Goal: Task Accomplishment & Management: Use online tool/utility

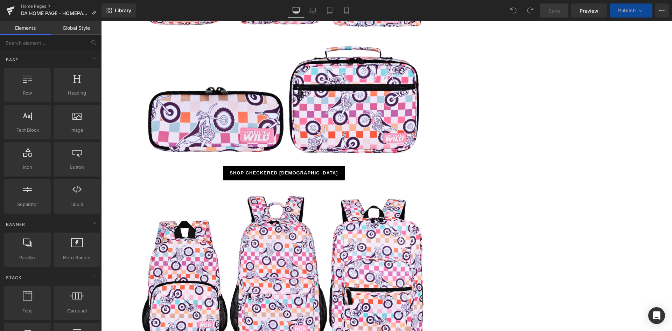
scroll to position [3012, 0]
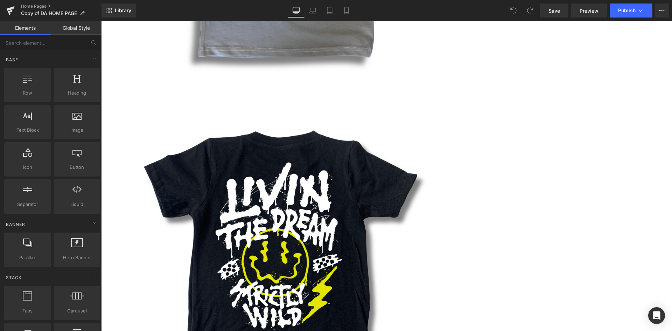
scroll to position [4938, 0]
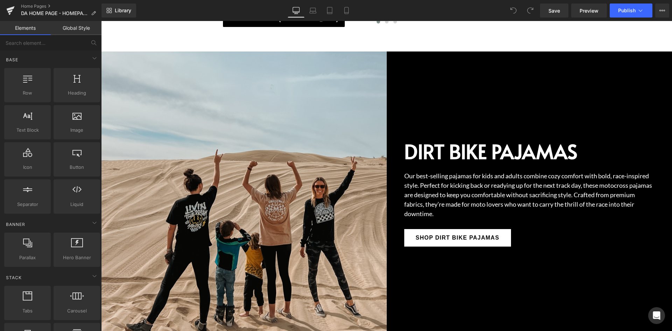
scroll to position [4342, 0]
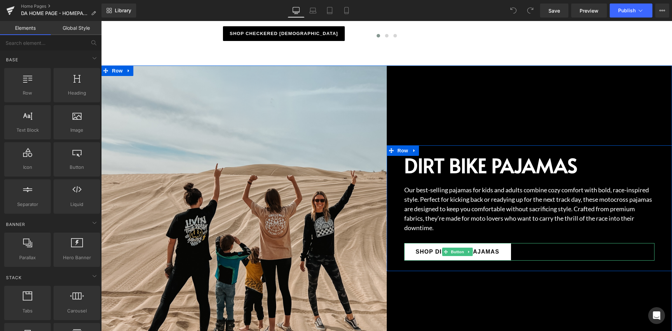
click at [518, 243] on div "Shop Dirt Bike Pajamas" at bounding box center [529, 252] width 251 height 18
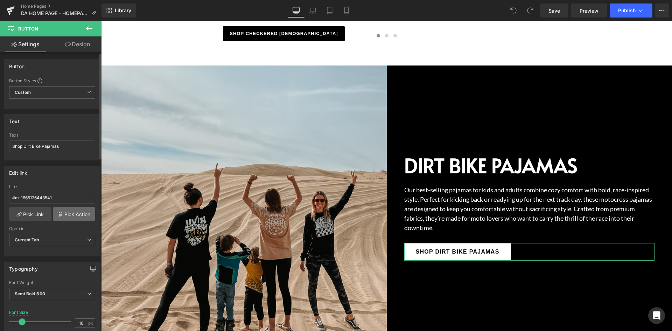
click at [60, 218] on link "Pick Action" at bounding box center [74, 214] width 42 height 14
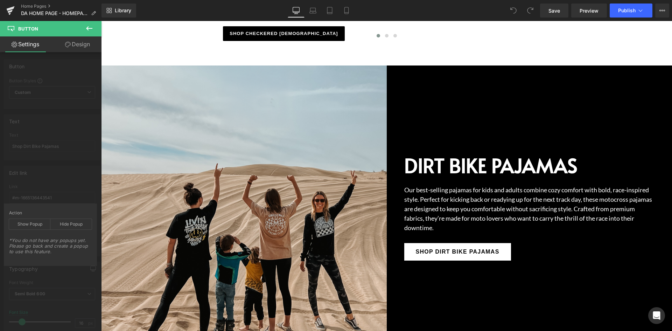
click at [86, 29] on icon at bounding box center [89, 28] width 8 height 8
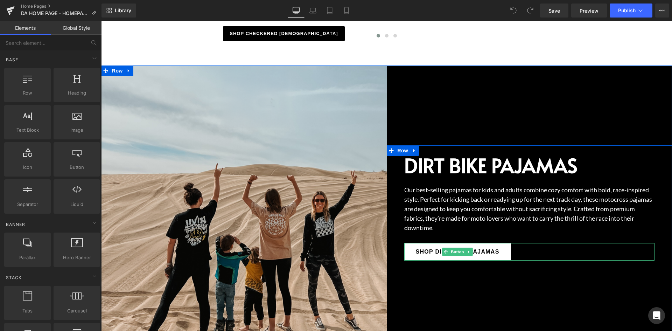
click at [405, 243] on link "Shop Dirt Bike Pajamas" at bounding box center [457, 252] width 107 height 18
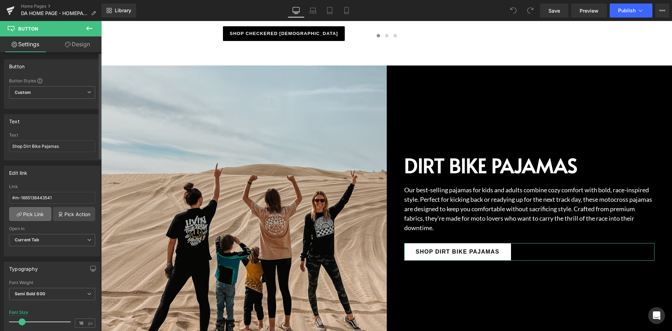
click at [39, 215] on link "Pick Link" at bounding box center [30, 214] width 42 height 14
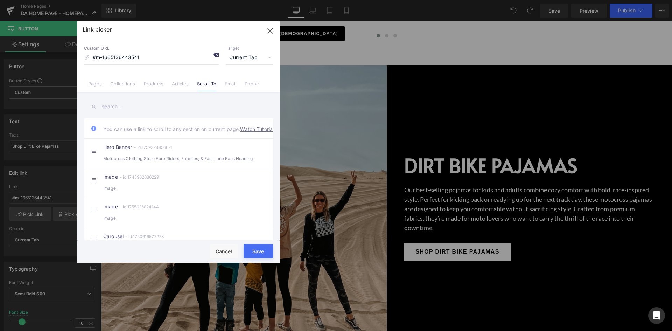
click at [216, 55] on icon at bounding box center [216, 55] width 6 height 6
click at [166, 58] on input "#m-1665136443541" at bounding box center [151, 57] width 135 height 13
paste input "/collections/pajamas"
type input "/collections/pajamas"
click at [256, 252] on button "Save" at bounding box center [258, 251] width 29 height 14
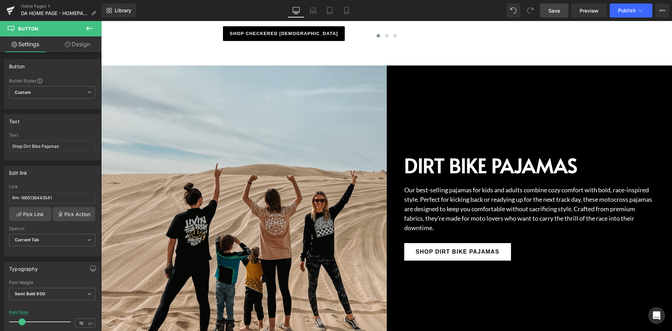
click at [545, 10] on link "Save" at bounding box center [554, 11] width 28 height 14
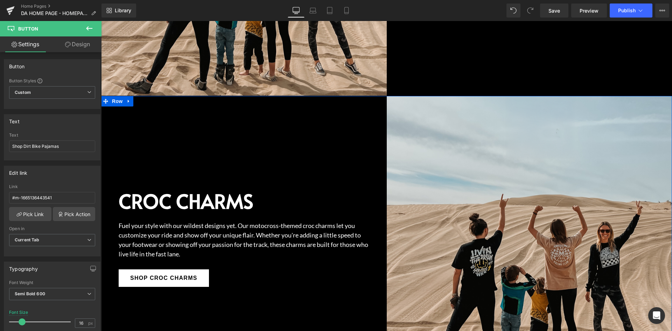
scroll to position [4658, 0]
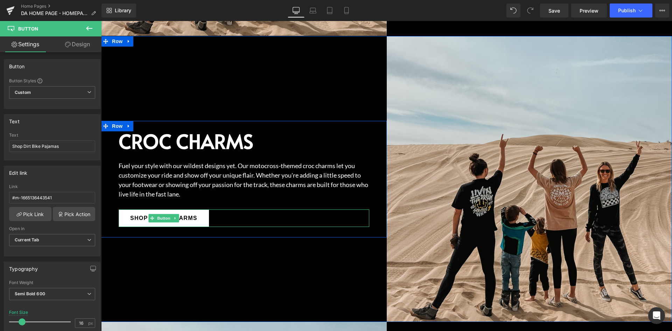
drag, startPoint x: 201, startPoint y: 210, endPoint x: 229, endPoint y: 202, distance: 29.2
click at [201, 210] on link "Shop Croc Charms" at bounding box center [164, 218] width 90 height 18
click at [193, 214] on span "Shop Croc Charms" at bounding box center [163, 218] width 67 height 8
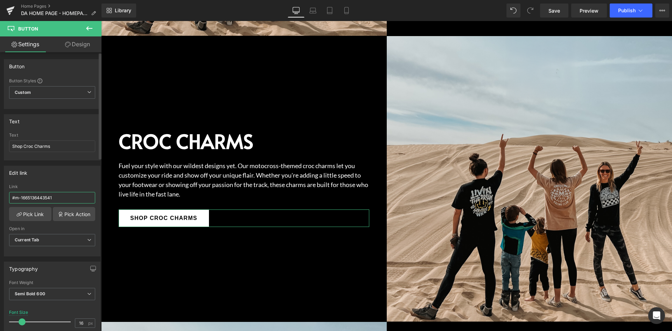
click at [53, 198] on input "#m-1665136443541" at bounding box center [52, 198] width 86 height 12
click at [44, 212] on link "Pick Link" at bounding box center [30, 214] width 42 height 14
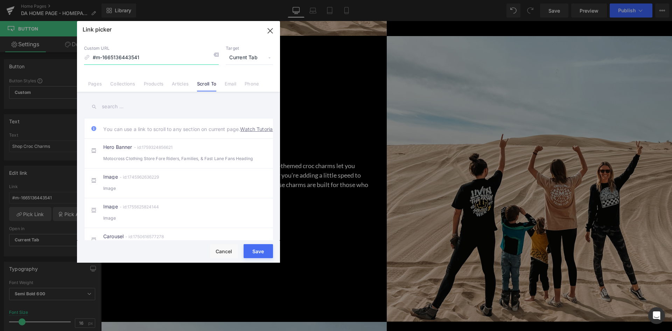
paste input "/collections/croc-charms"
type input "/collections/croc-charms"
click at [253, 249] on button "Save" at bounding box center [258, 251] width 29 height 14
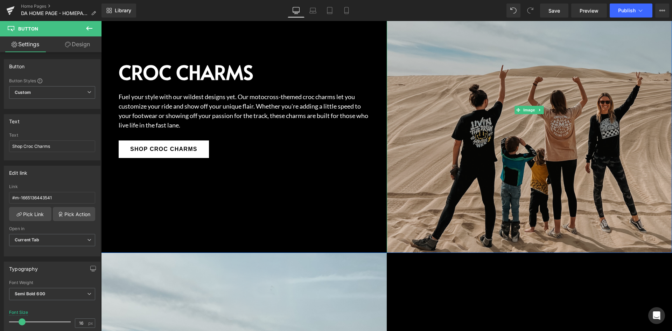
scroll to position [4868, 0]
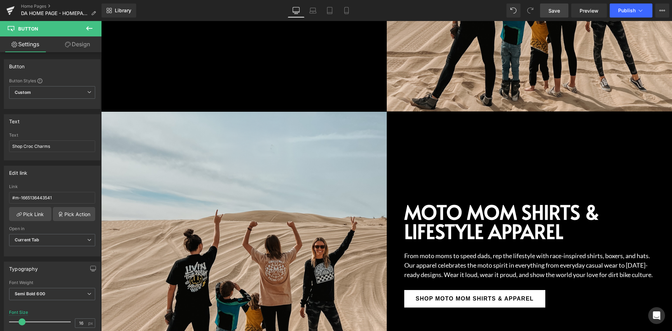
click at [553, 14] on span "Save" at bounding box center [555, 10] width 12 height 7
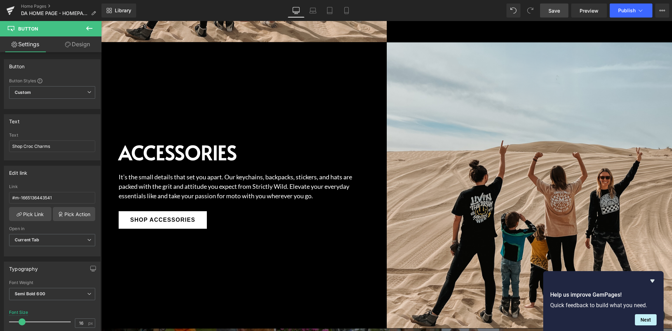
scroll to position [5218, 0]
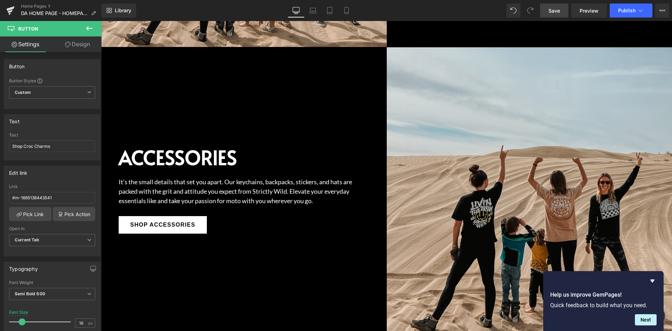
click at [275, 200] on div "Accessories Heading It’s the small details that set you apart. Our keychains, b…" at bounding box center [244, 190] width 251 height 86
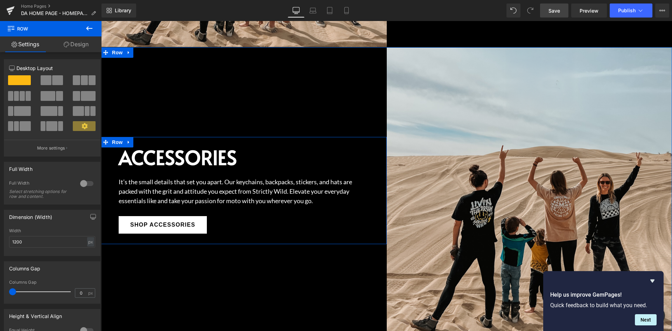
click at [119, 217] on link "Shop Accessories" at bounding box center [163, 225] width 88 height 18
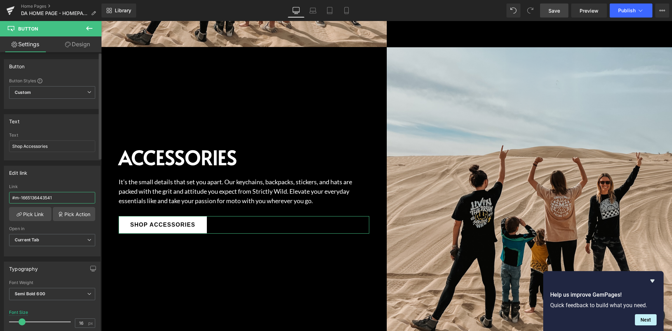
click at [61, 196] on input "#m-1665136443541" at bounding box center [52, 198] width 86 height 12
click at [28, 210] on link "Pick Link" at bounding box center [30, 214] width 42 height 14
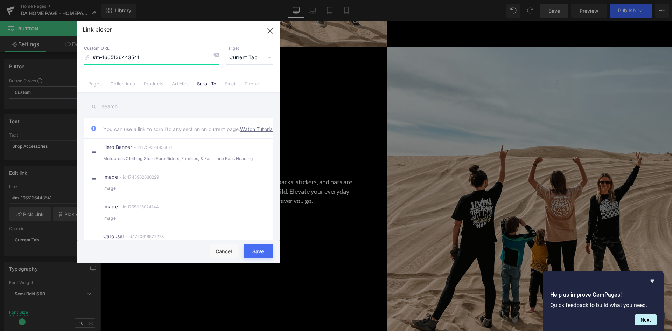
paste input "/products/croc-charm-fasteners-moto-tote-accessory"
type input "/products/croc-charm-fasteners-moto-tote-accessory"
click at [258, 250] on button "Save" at bounding box center [258, 251] width 29 height 14
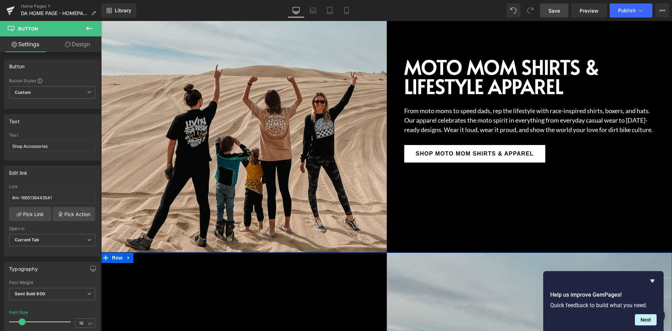
scroll to position [5008, 0]
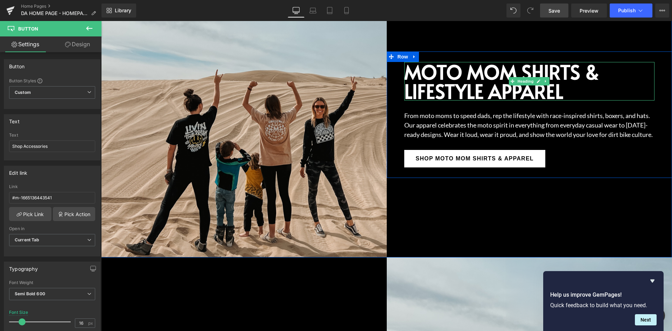
click at [424, 62] on h2 "Moto Mom Shirts & Lifestyle Apparel" at bounding box center [529, 81] width 251 height 39
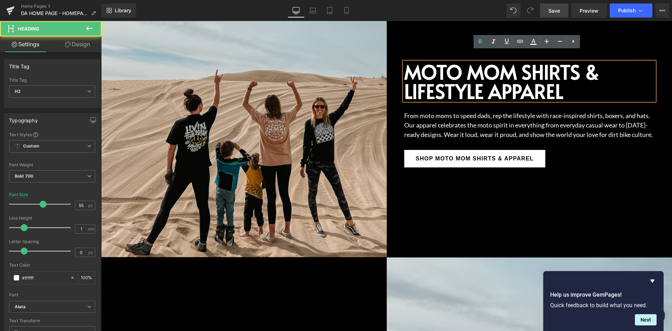
click at [429, 64] on h2 "Moto Mom Shirts & Lifestyle Apparel" at bounding box center [529, 81] width 251 height 39
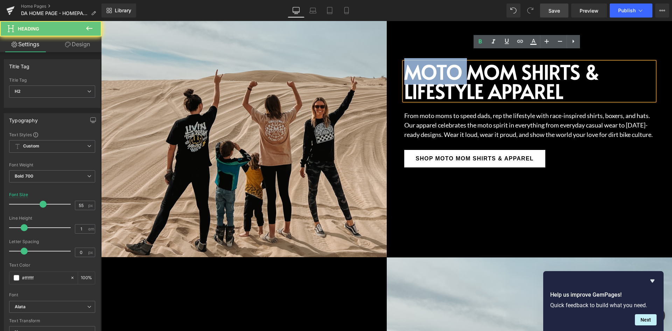
click at [429, 64] on h2 "Moto Mom Shirts & Lifestyle Apparel" at bounding box center [529, 81] width 251 height 39
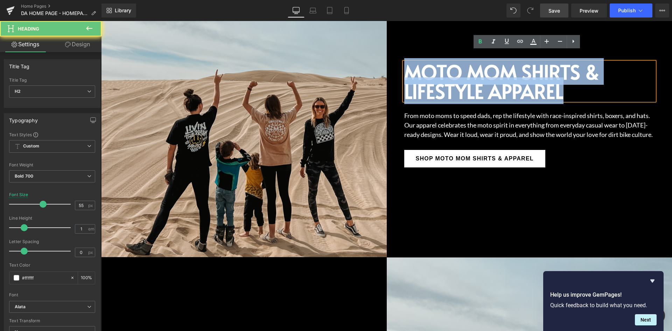
click at [429, 64] on h2 "Moto Mom Shirts & Lifestyle Apparel" at bounding box center [529, 81] width 251 height 39
copy h2 "Moto Mom Shirts & Lifestyle Apparel"
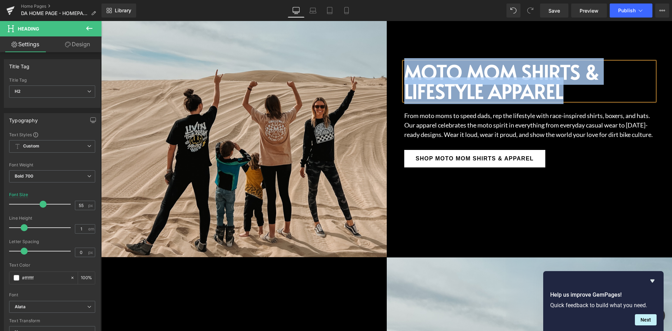
copy h2 "Moto Mom Shirts & Lifestyle Apparel"
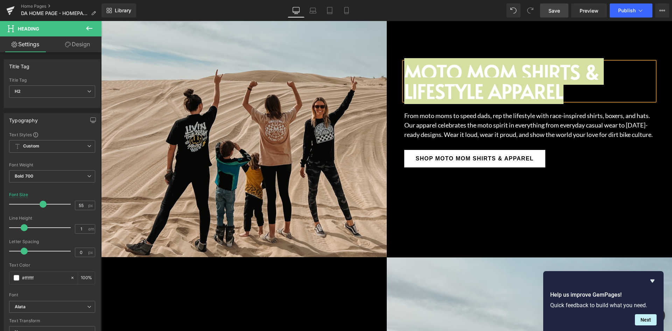
click at [553, 11] on span "Save" at bounding box center [555, 10] width 12 height 7
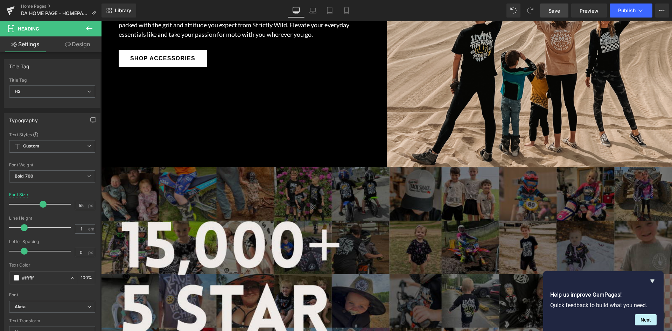
scroll to position [5288, 0]
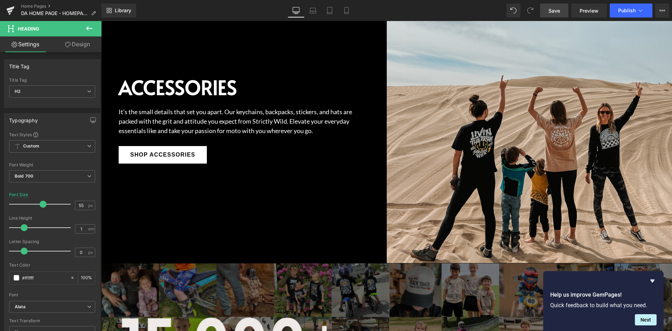
click at [257, 148] on div "Shop Accessories" at bounding box center [244, 155] width 251 height 18
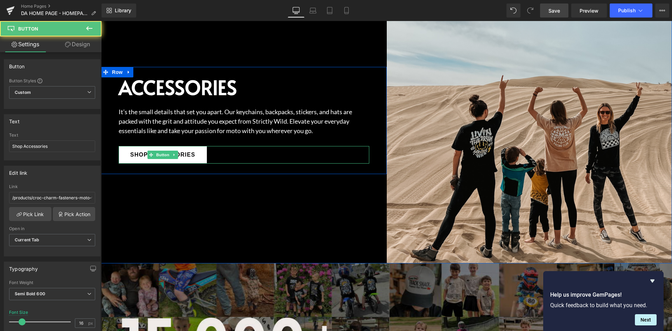
click at [197, 148] on link "Shop Accessories" at bounding box center [163, 155] width 88 height 18
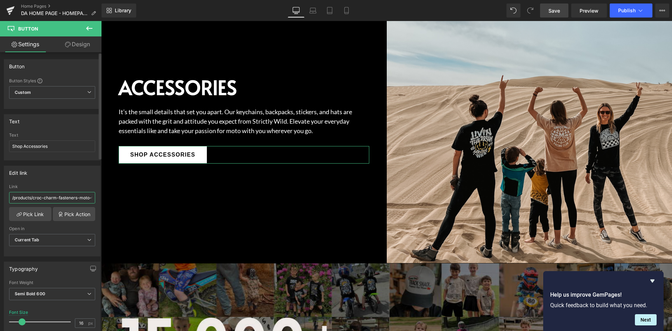
click at [88, 198] on input "/products/croc-charm-fasteners-moto-tote-accessory" at bounding box center [52, 198] width 86 height 12
click at [49, 195] on input "/products/croc-charm-fasteners-moto-tote-accessory" at bounding box center [52, 198] width 86 height 12
click at [35, 212] on link "Pick Link" at bounding box center [30, 214] width 42 height 14
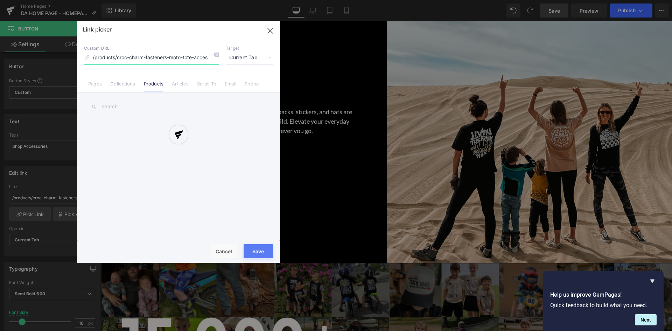
scroll to position [0, 4]
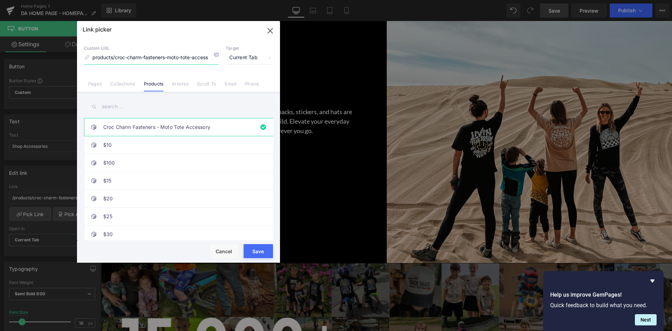
click at [165, 60] on input "/products/croc-charm-fasteners-moto-tote-accessory" at bounding box center [151, 57] width 135 height 13
click at [264, 253] on button "Save" at bounding box center [258, 251] width 29 height 14
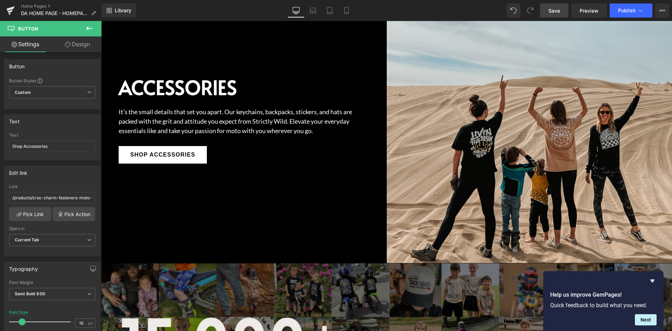
click at [555, 14] on span "Save" at bounding box center [555, 10] width 12 height 7
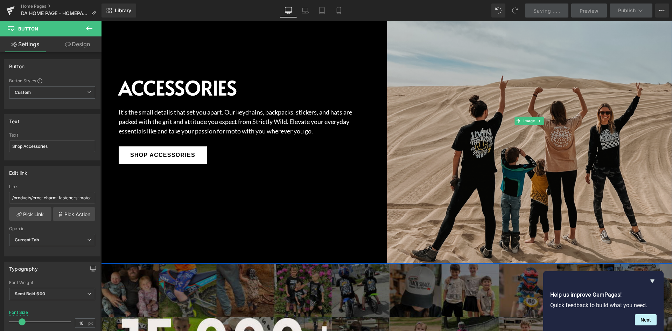
scroll to position [5288, 0]
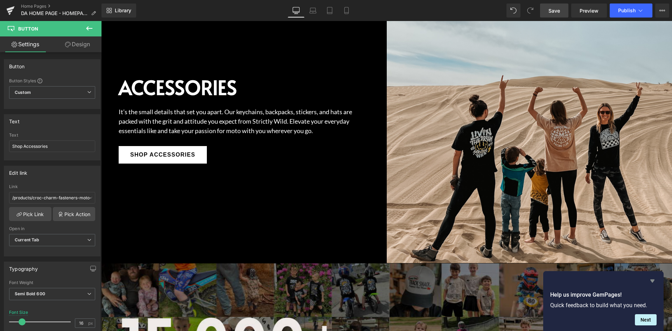
click at [655, 284] on icon "Hide survey" at bounding box center [653, 281] width 8 height 8
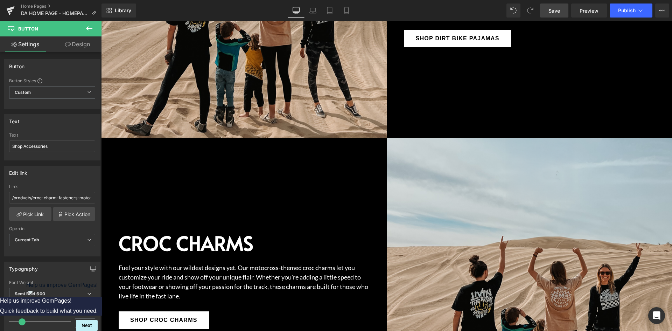
scroll to position [4553, 0]
